Goal: Navigation & Orientation: Find specific page/section

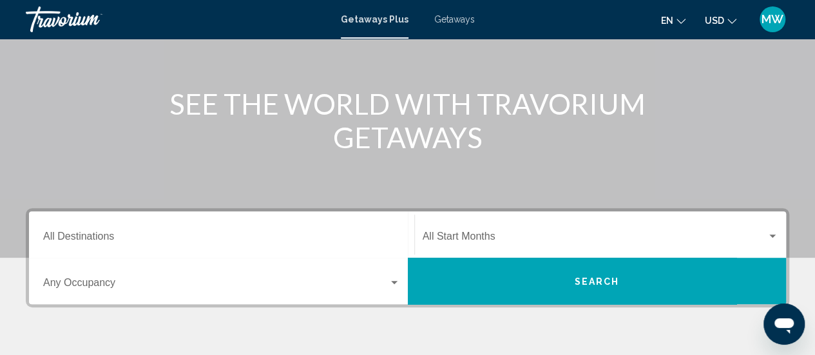
scroll to position [193, 0]
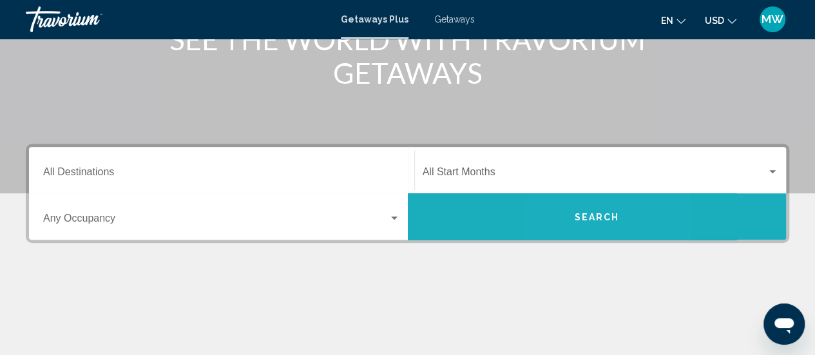
click at [575, 215] on span "Search" at bounding box center [596, 217] width 45 height 10
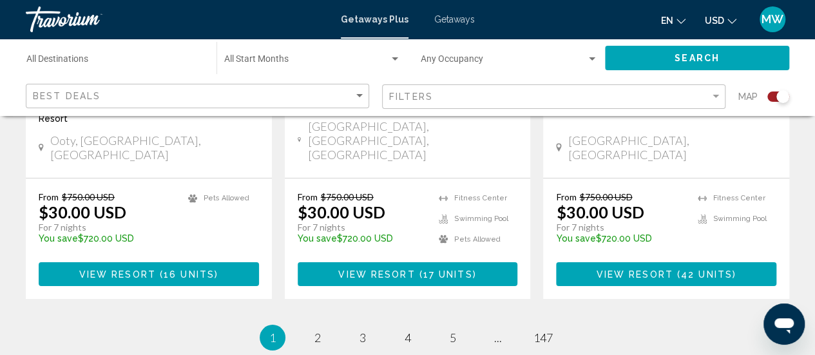
scroll to position [2239, 0]
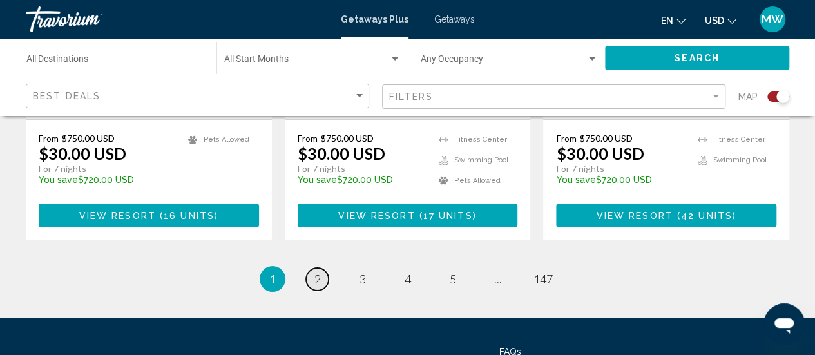
click at [316, 272] on span "2" at bounding box center [317, 279] width 6 height 14
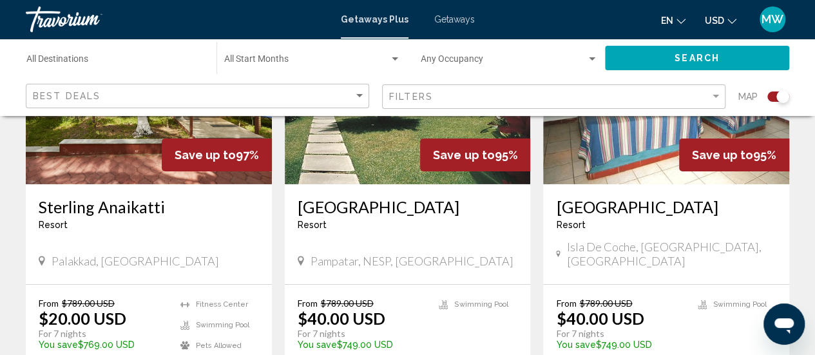
scroll to position [2061, 0]
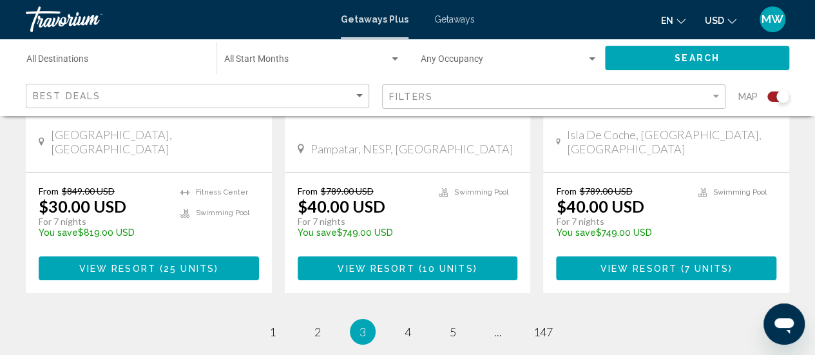
scroll to position [2220, 0]
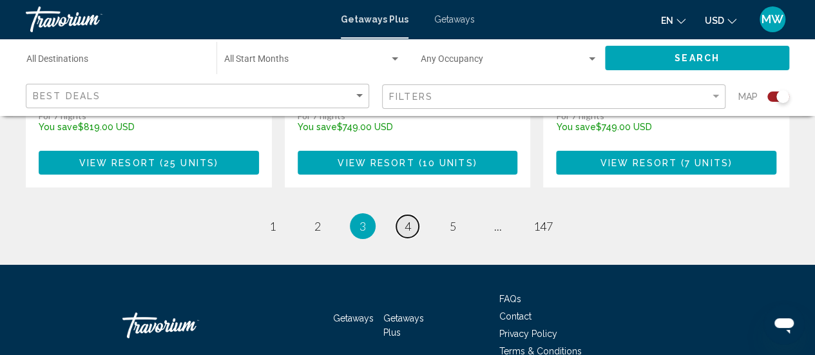
click at [403, 215] on link "page 4" at bounding box center [407, 226] width 23 height 23
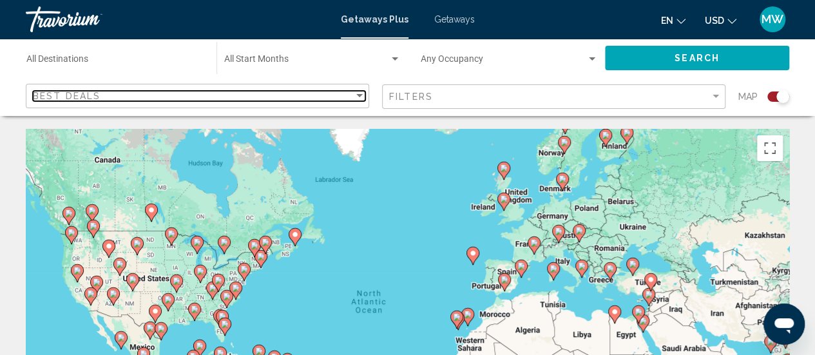
click at [111, 95] on div "Best Deals" at bounding box center [193, 96] width 321 height 10
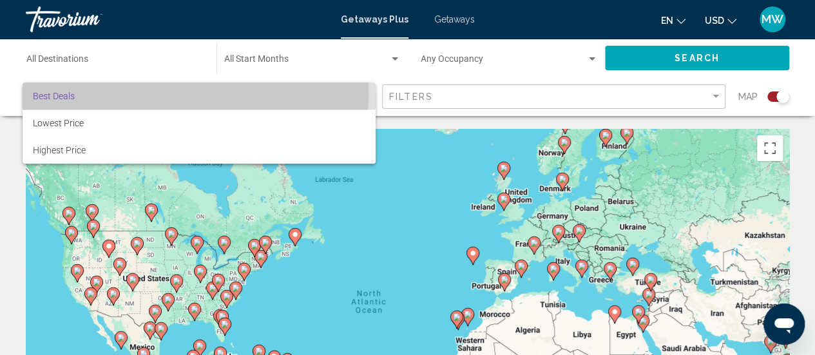
click at [111, 95] on span "Best Deals" at bounding box center [199, 95] width 332 height 27
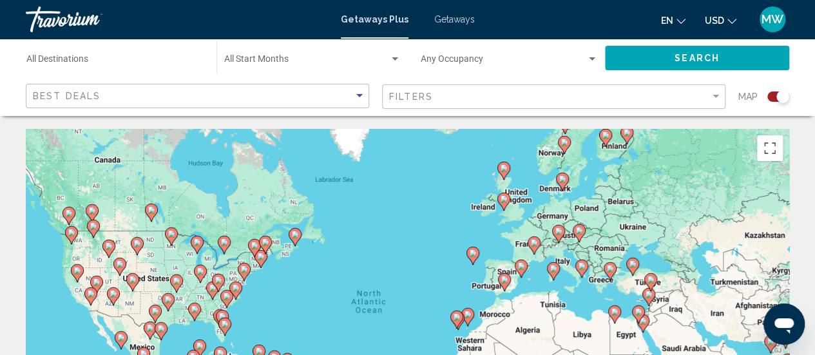
click at [145, 102] on div "Best Deals" at bounding box center [199, 96] width 332 height 24
